Goal: Find specific page/section: Find specific page/section

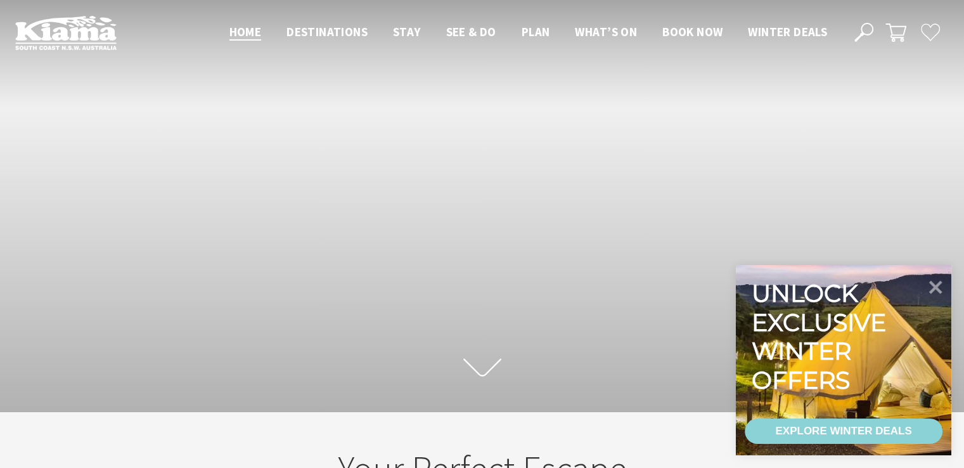
click at [865, 28] on icon at bounding box center [863, 32] width 19 height 19
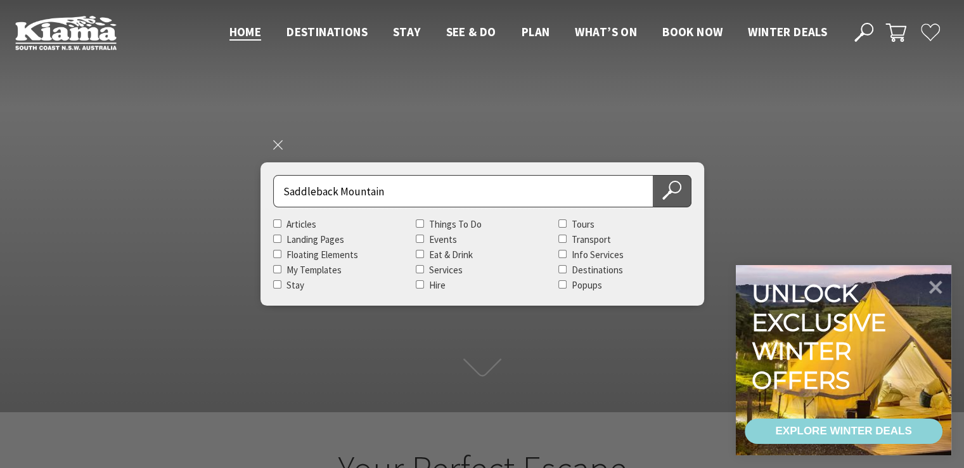
type input "Saddleback Mountain"
click at [680, 181] on icon at bounding box center [671, 190] width 19 height 19
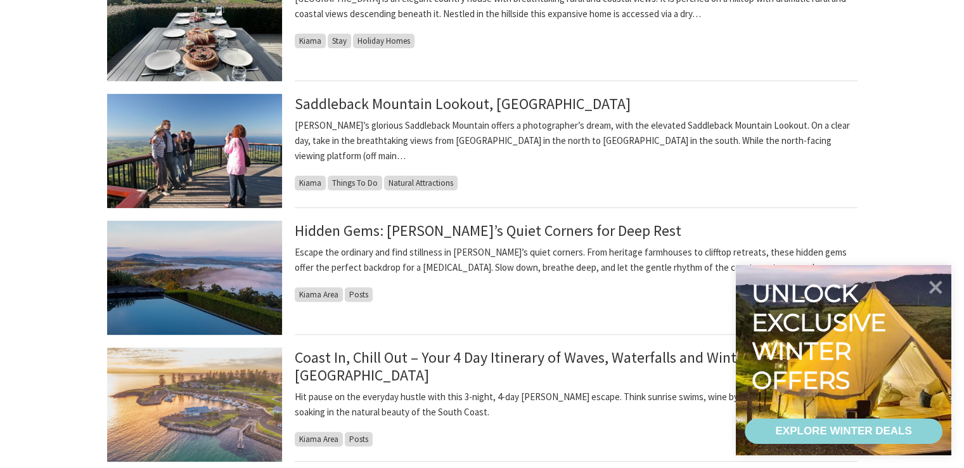
scroll to position [443, 0]
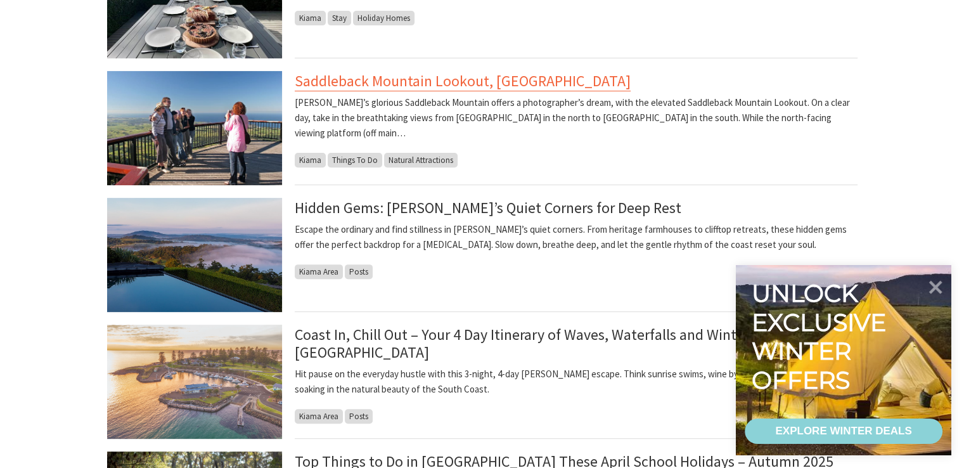
click at [402, 84] on link "Saddleback Mountain Lookout, Kiama" at bounding box center [463, 81] width 336 height 20
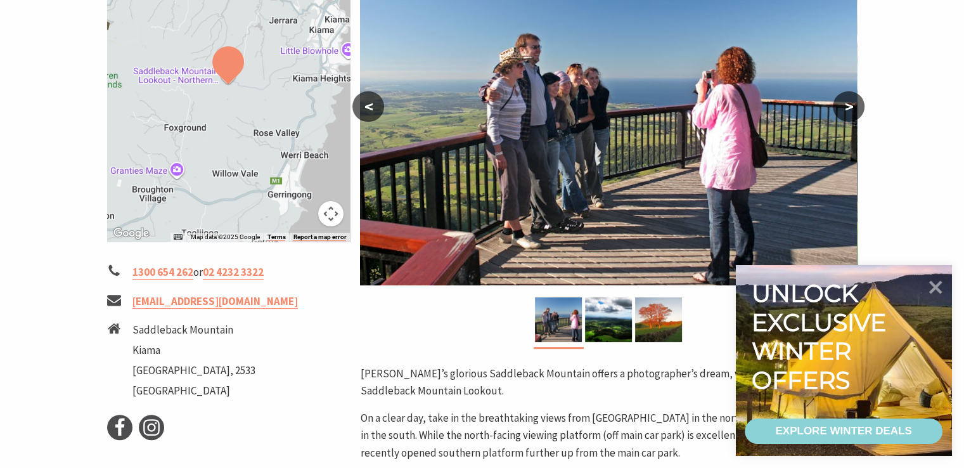
scroll to position [317, 0]
